Goal: Entertainment & Leisure: Consume media (video, audio)

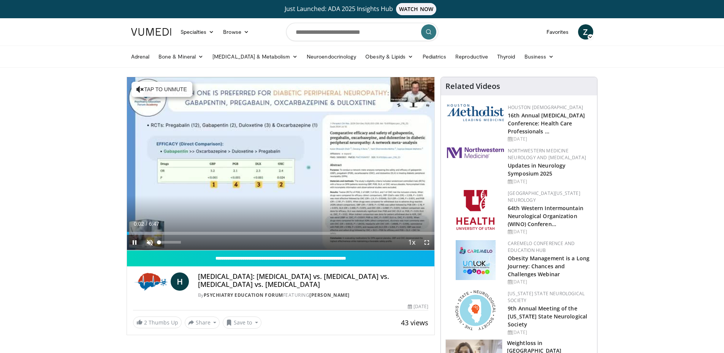
click at [148, 245] on span "Video Player" at bounding box center [149, 242] width 15 height 15
click at [429, 243] on span "Video Player" at bounding box center [426, 242] width 15 height 15
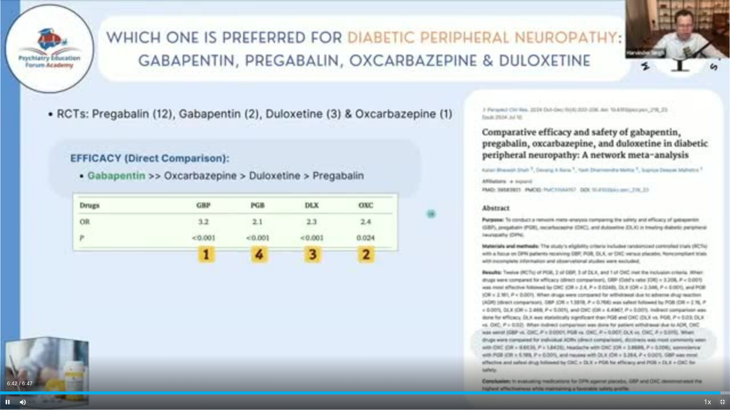
click at [724, 353] on span "Video Player" at bounding box center [721, 402] width 15 height 15
